Goal: Find specific fact: Find specific fact

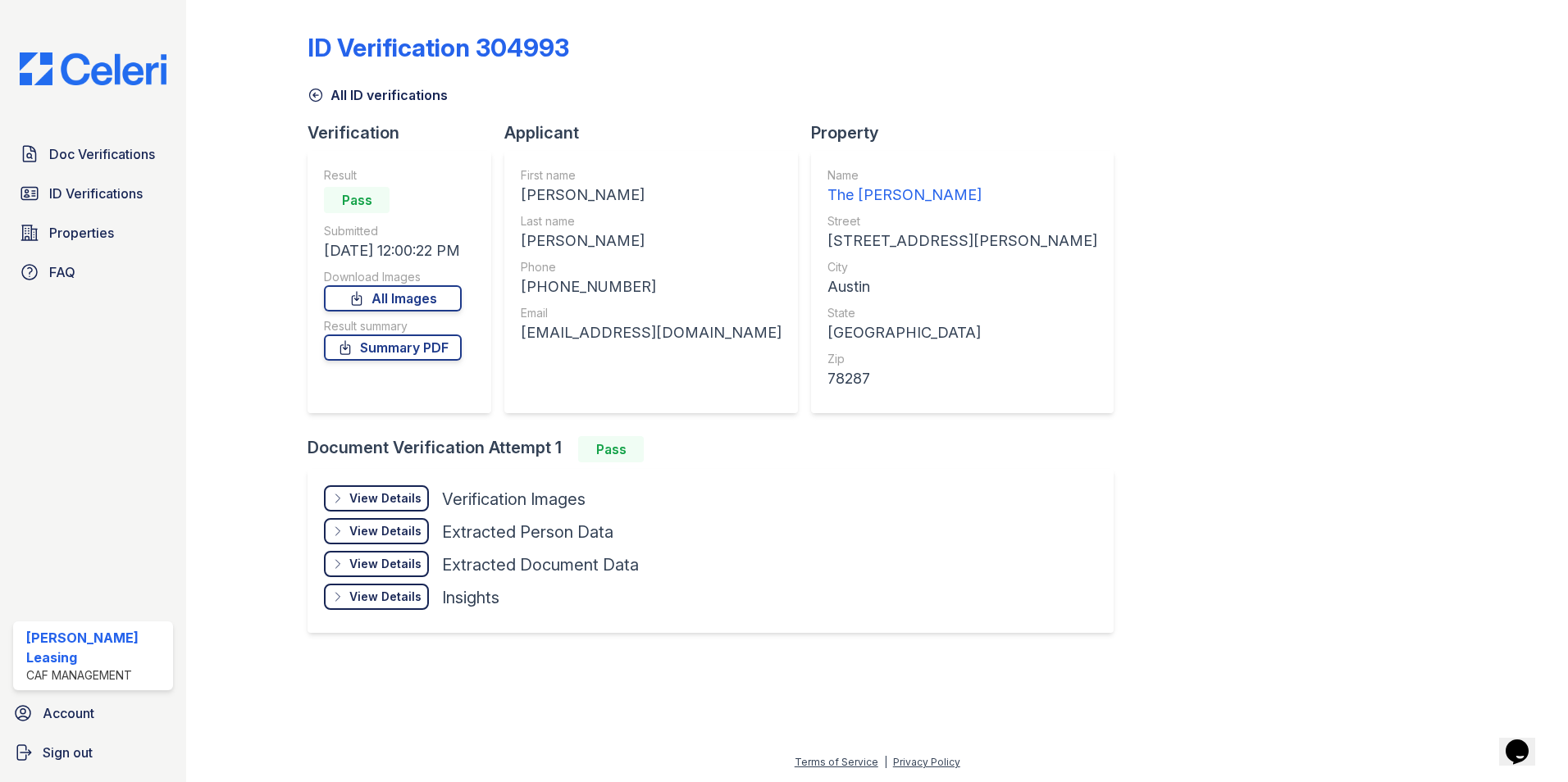
drag, startPoint x: 775, startPoint y: 333, endPoint x: 528, endPoint y: 344, distance: 247.2
click at [528, 344] on div "First name [PERSON_NAME] [PERSON_NAME] name [PERSON_NAME] Phone [PHONE_NUMBER] …" at bounding box center [651, 282] width 293 height 262
drag, startPoint x: 528, startPoint y: 344, endPoint x: 555, endPoint y: 331, distance: 30.0
copy div "[EMAIL_ADDRESS][DOMAIN_NAME]"
click at [777, 410] on div "First name [PERSON_NAME] [PERSON_NAME] name [PERSON_NAME] Phone [PHONE_NUMBER] …" at bounding box center [651, 282] width 293 height 262
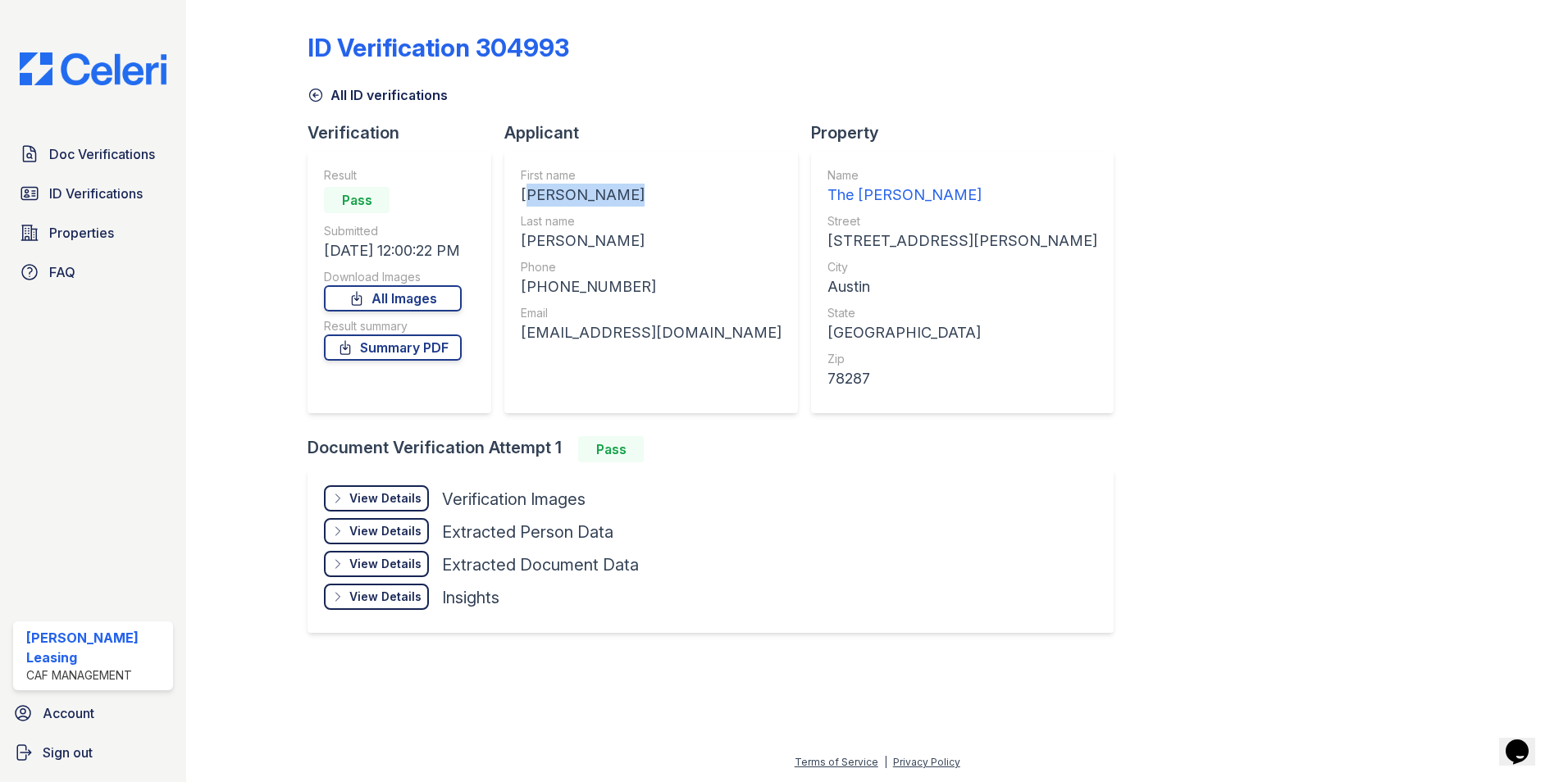
drag, startPoint x: 647, startPoint y: 191, endPoint x: 511, endPoint y: 189, distance: 136.0
click at [511, 189] on div "First name [PERSON_NAME] [PERSON_NAME] name [PERSON_NAME] Phone [PHONE_NUMBER] …" at bounding box center [651, 282] width 293 height 262
drag, startPoint x: 511, startPoint y: 189, endPoint x: 583, endPoint y: 192, distance: 72.1
copy div "[PERSON_NAME]"
drag, startPoint x: 613, startPoint y: 240, endPoint x: 525, endPoint y: 246, distance: 88.2
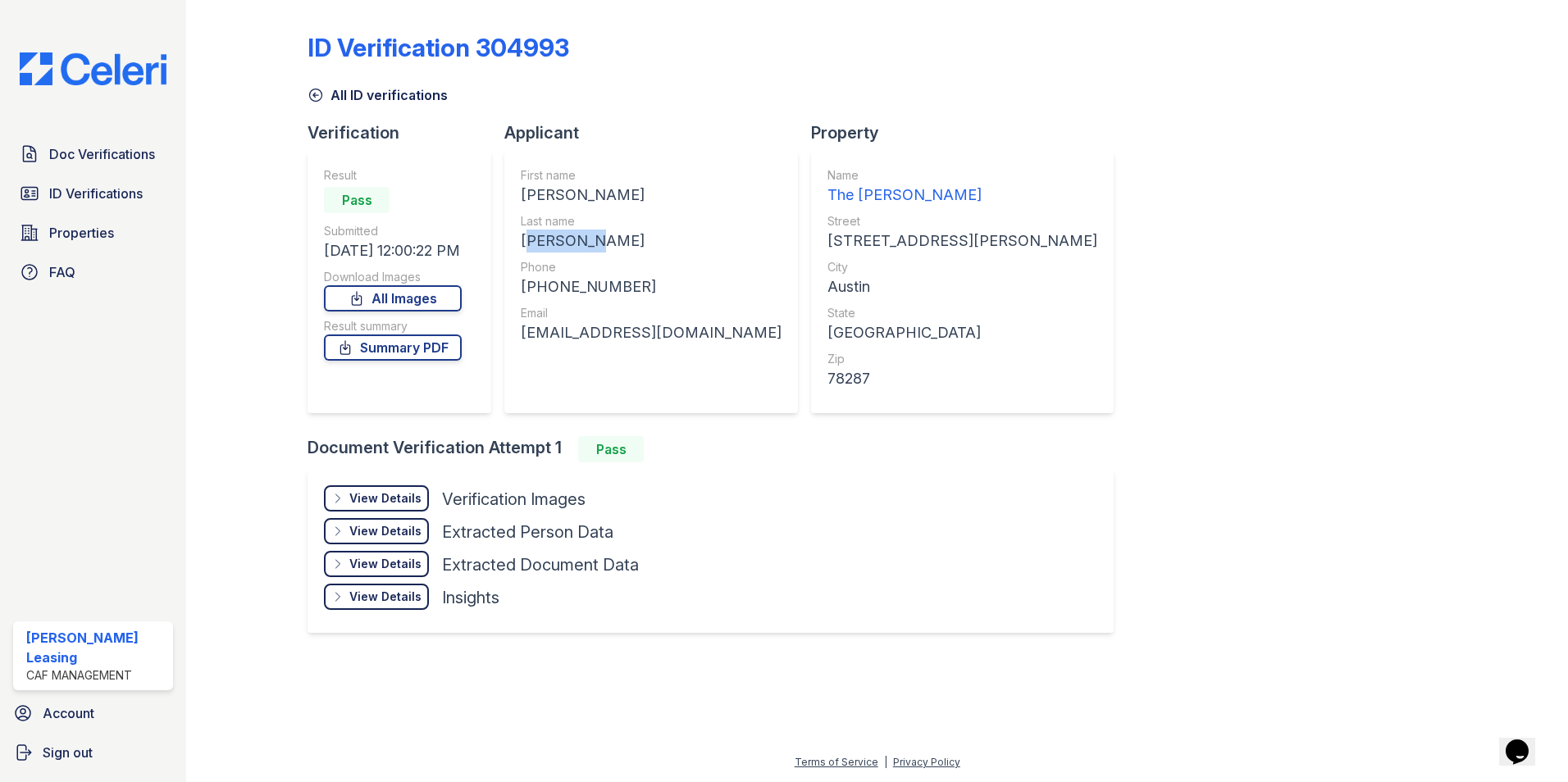
click at [525, 246] on div "[PERSON_NAME]" at bounding box center [651, 240] width 260 height 23
drag, startPoint x: 525, startPoint y: 246, endPoint x: 545, endPoint y: 242, distance: 20.4
copy div "[PERSON_NAME]"
